Goal: Task Accomplishment & Management: Manage account settings

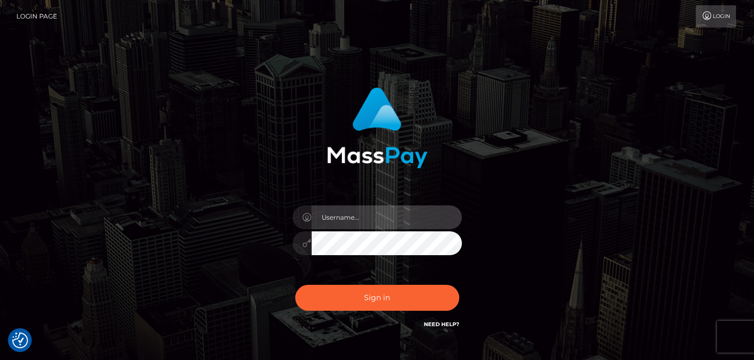
type input "dayafalon@gmail.com"
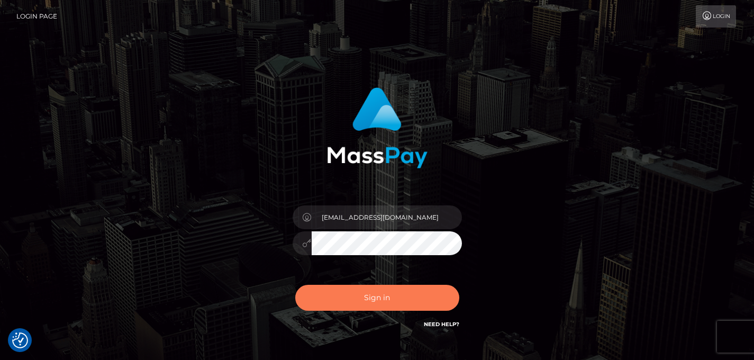
click at [366, 296] on button "Sign in" at bounding box center [377, 298] width 164 height 26
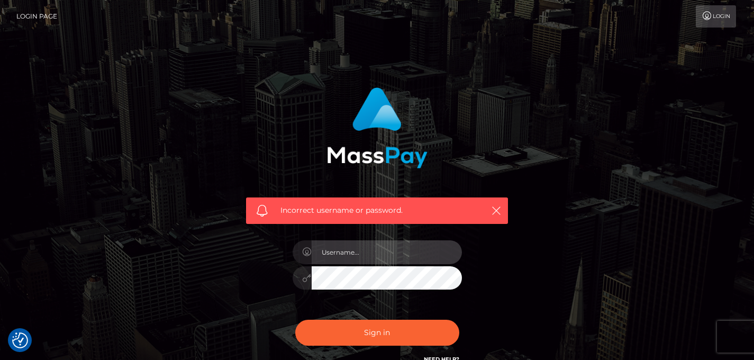
type input "dayafalon@gmail.com"
click at [295, 320] on button "Sign in" at bounding box center [377, 333] width 164 height 26
type input "dayafalon@gmail.com"
click at [239, 264] on div "Incorrect username or password. dayafalon@gmail.com" at bounding box center [377, 226] width 278 height 294
click at [295, 320] on button "Sign in" at bounding box center [377, 333] width 164 height 26
